Goal: Task Accomplishment & Management: Use online tool/utility

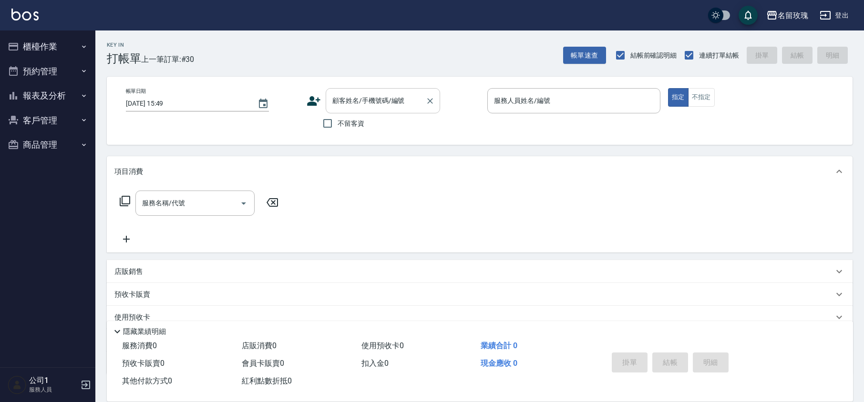
click at [349, 99] on input "顧客姓名/手機號碼/編號" at bounding box center [376, 100] width 92 height 17
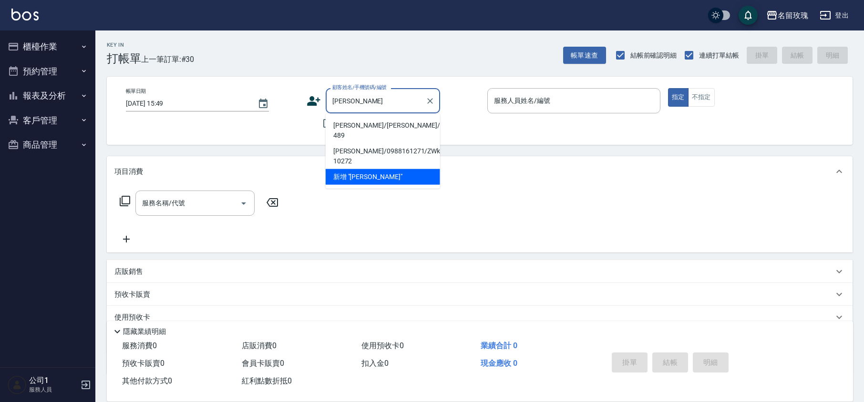
click at [402, 125] on li "[PERSON_NAME]/[PERSON_NAME]/k-489" at bounding box center [383, 131] width 114 height 26
type input "[PERSON_NAME]/[PERSON_NAME]/k-489"
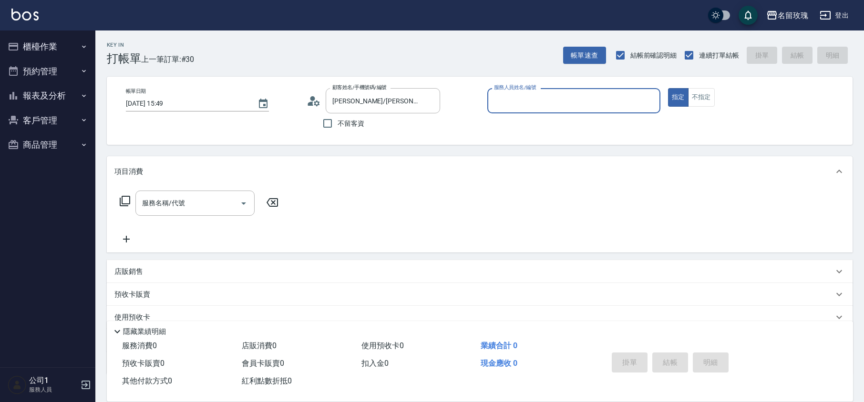
type input "[PERSON_NAME]-5"
click at [316, 98] on icon at bounding box center [313, 101] width 14 height 14
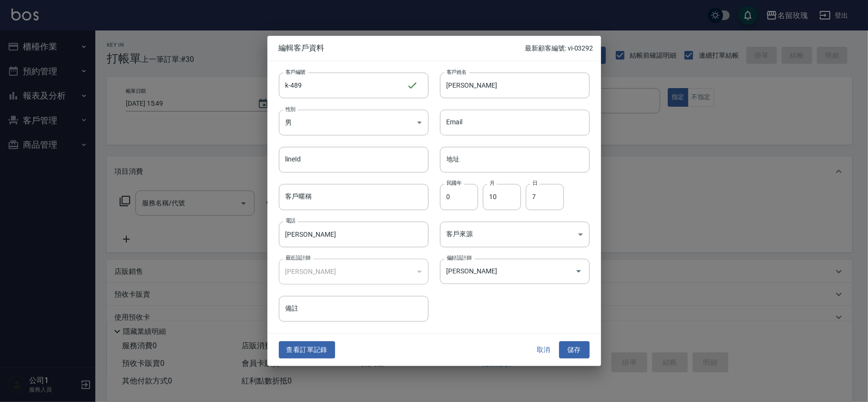
click at [536, 353] on button "取消" at bounding box center [544, 350] width 31 height 18
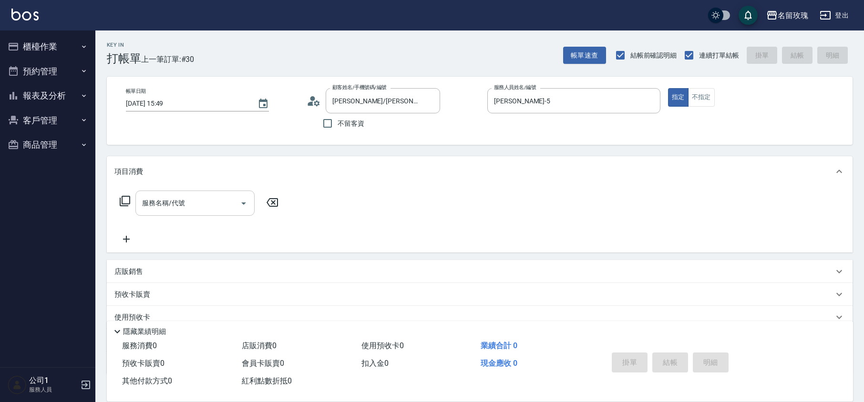
click at [147, 202] on div "服務名稱/代號 服務名稱/代號" at bounding box center [194, 203] width 119 height 25
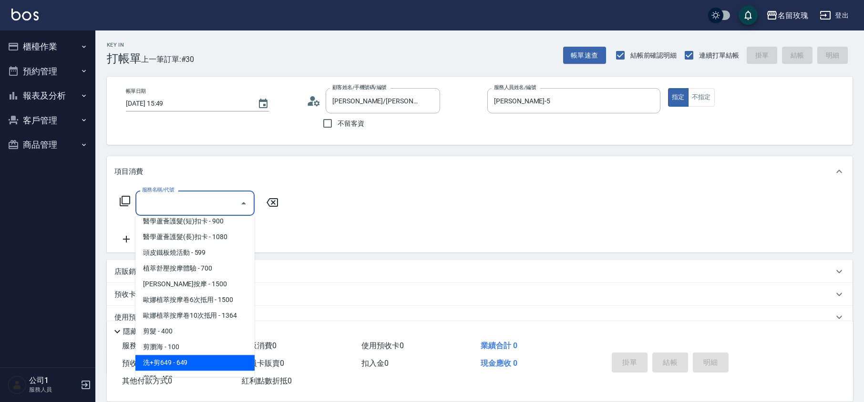
scroll to position [381, 0]
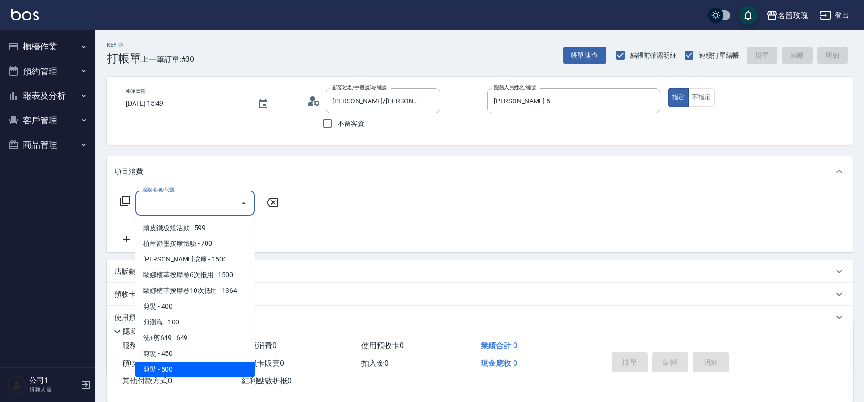
click at [199, 362] on span "剪髮 - 500" at bounding box center [194, 370] width 119 height 16
type input "剪髮(305)"
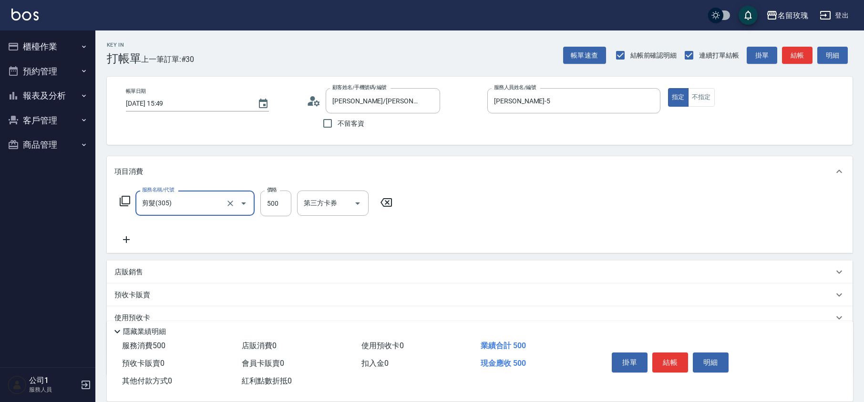
click at [259, 233] on div "服務名稱/代號 剪髮(305) 服務名稱/代號 價格 500 價格 第三方卡券 第三方卡券" at bounding box center [256, 218] width 284 height 55
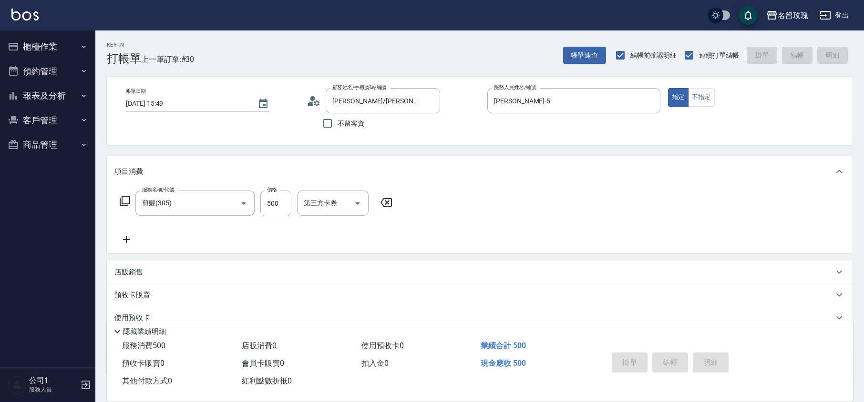
type input "[DATE] 17:54"
drag, startPoint x: 23, startPoint y: 46, endPoint x: 29, endPoint y: 94, distance: 48.5
click at [25, 46] on button "櫃檯作業" at bounding box center [48, 46] width 88 height 25
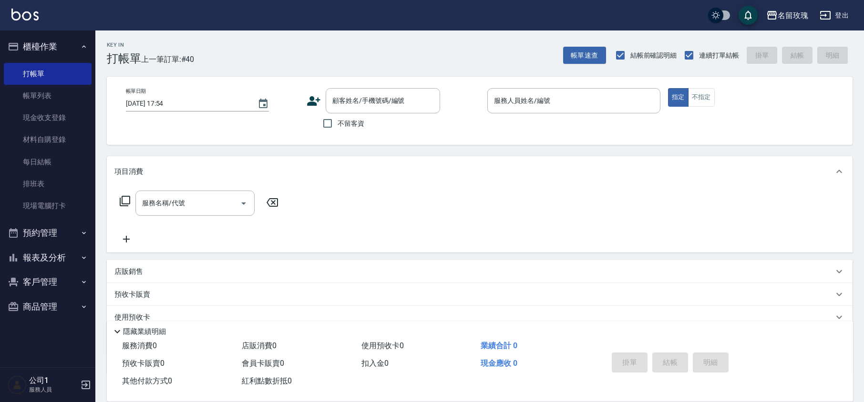
click at [45, 41] on button "櫃檯作業" at bounding box center [48, 46] width 88 height 25
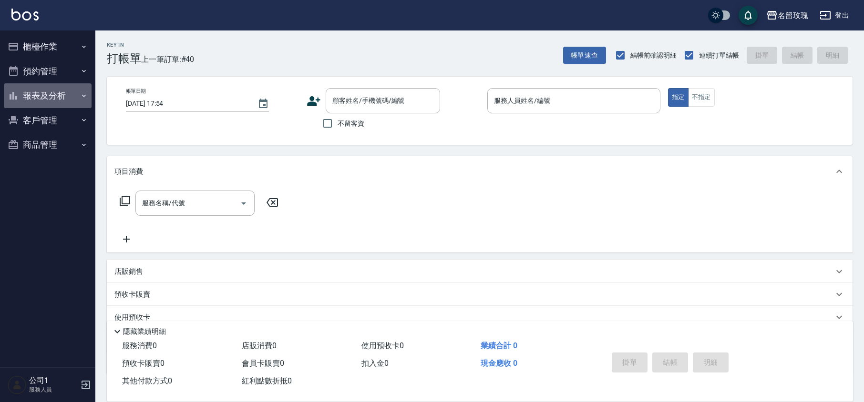
click at [35, 91] on button "報表及分析" at bounding box center [48, 95] width 88 height 25
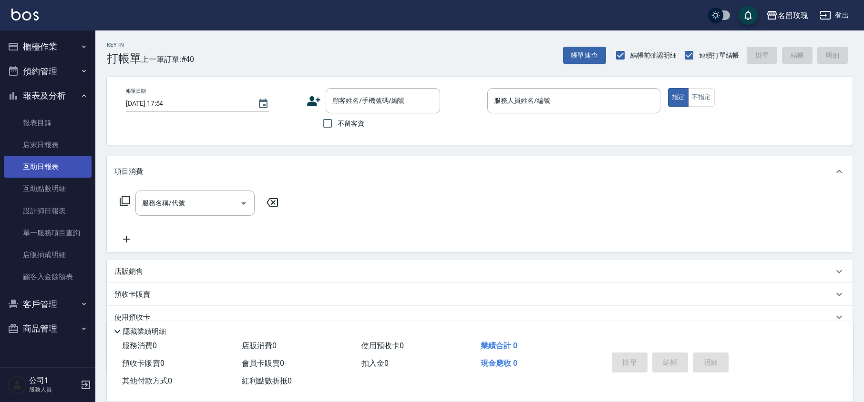
click at [47, 176] on link "互助日報表" at bounding box center [48, 167] width 88 height 22
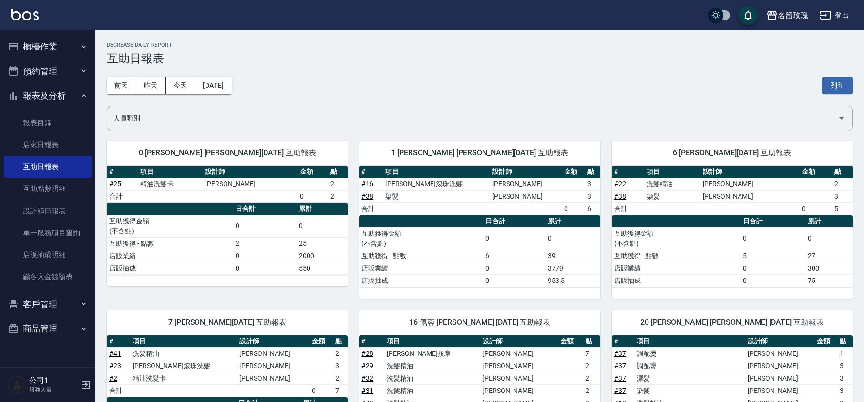
click at [303, 86] on div "[DATE] [DATE] [DATE] [DATE] 列印" at bounding box center [480, 85] width 746 height 41
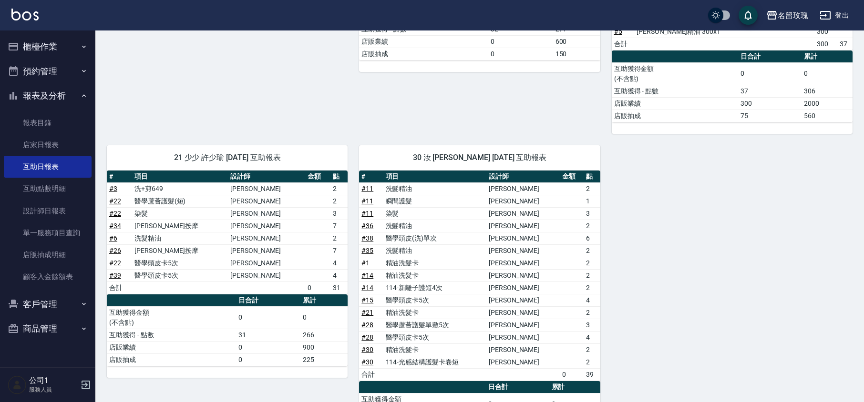
scroll to position [572, 0]
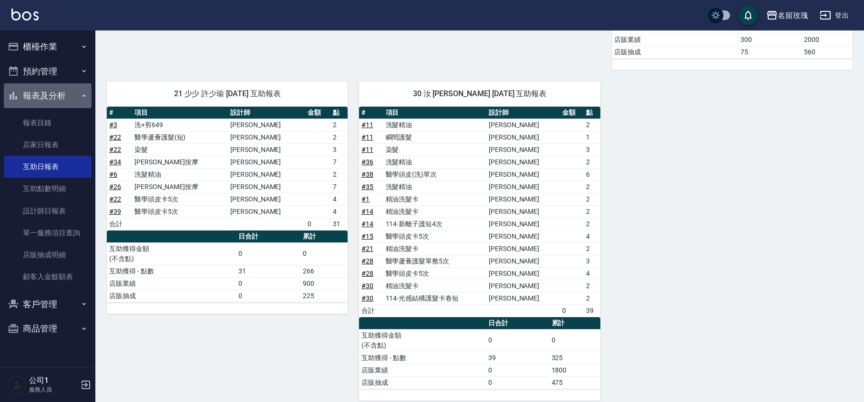
click at [67, 89] on button "報表及分析" at bounding box center [48, 95] width 88 height 25
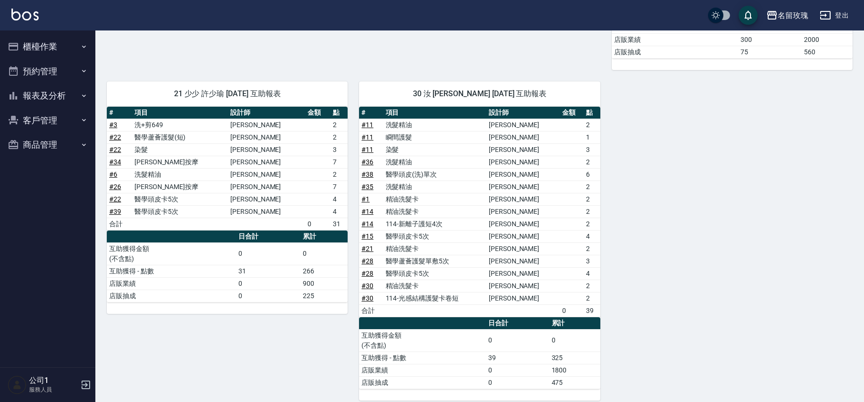
click at [51, 44] on button "櫃檯作業" at bounding box center [48, 46] width 88 height 25
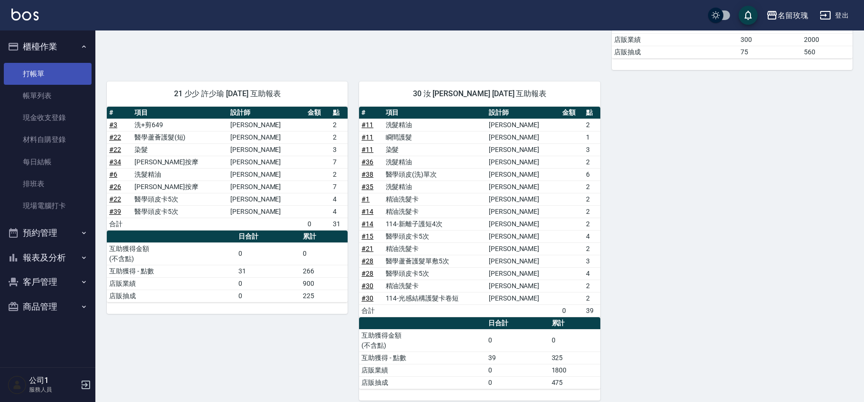
click at [68, 77] on link "打帳單" at bounding box center [48, 74] width 88 height 22
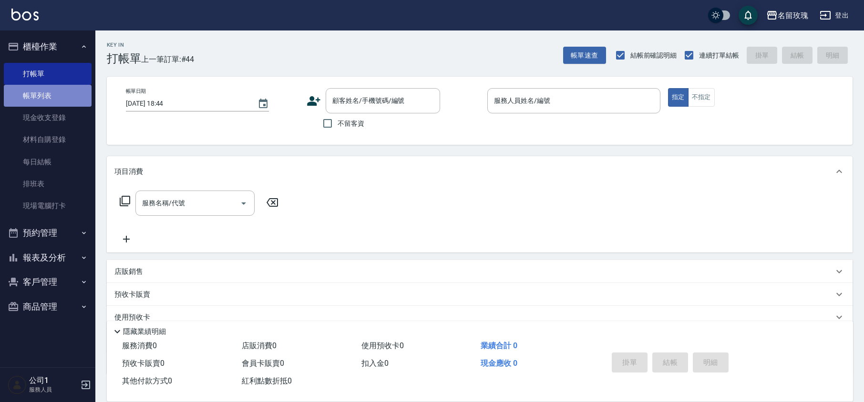
click at [61, 92] on link "帳單列表" at bounding box center [48, 96] width 88 height 22
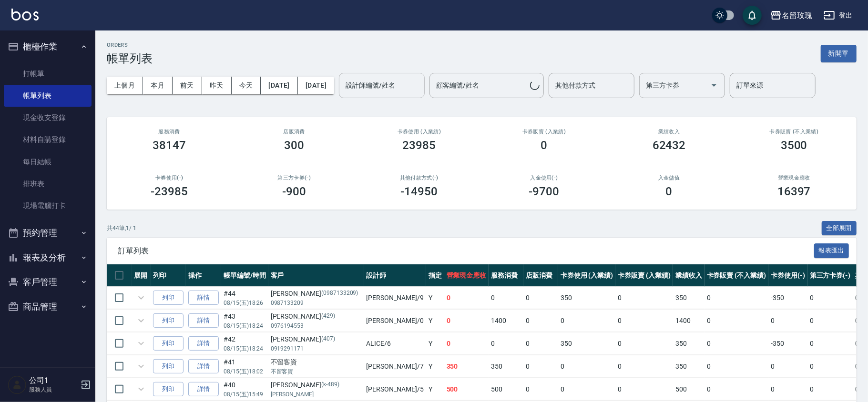
click at [418, 94] on div "設計師編號/姓名" at bounding box center [382, 85] width 86 height 25
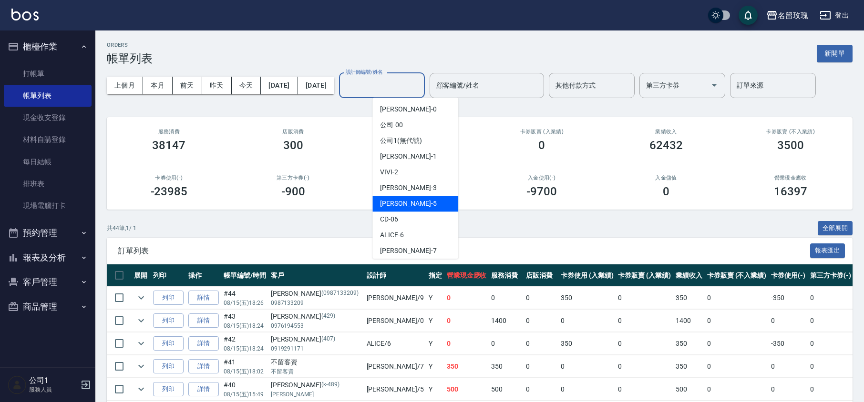
click at [405, 201] on div "[PERSON_NAME] -5" at bounding box center [415, 204] width 86 height 16
type input "[PERSON_NAME]-5"
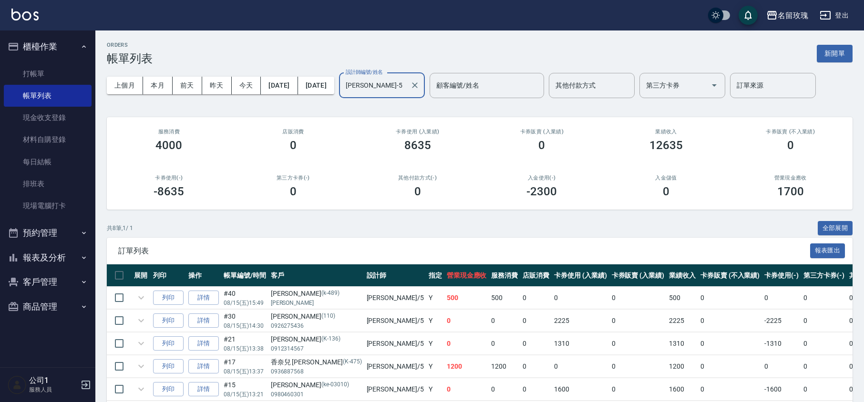
click at [404, 109] on div "ORDERS 帳單列表 新開單 上個月 本月 [DATE] [DATE] [DATE] [DATE] [DATE] 設計師編號/姓名 [PERSON_NAME…" at bounding box center [479, 269] width 768 height 477
